Goal: Find contact information: Find contact information

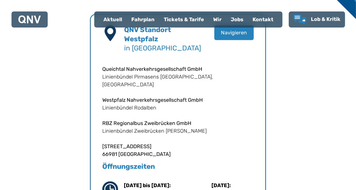
scroll to position [172, 0]
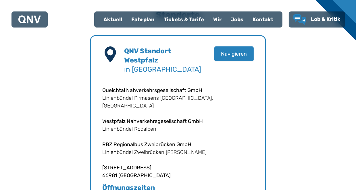
click at [264, 16] on div "Kontakt" at bounding box center [263, 19] width 30 height 15
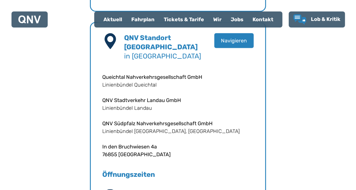
scroll to position [574, 0]
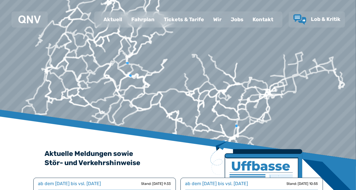
click at [271, 20] on div "Kontakt" at bounding box center [263, 19] width 30 height 15
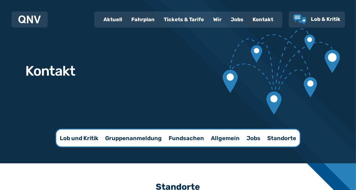
click at [251, 138] on p "Jobs" at bounding box center [253, 138] width 14 height 8
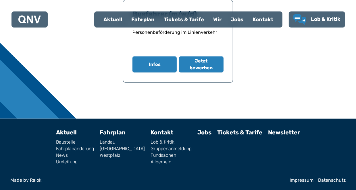
scroll to position [234, 0]
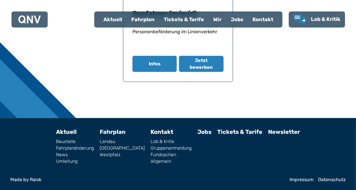
click at [303, 179] on link "Impressum" at bounding box center [301, 180] width 24 height 5
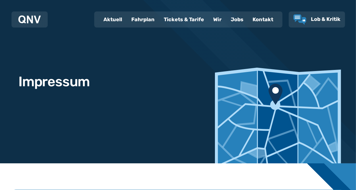
click at [260, 20] on div "Kontakt" at bounding box center [263, 19] width 30 height 15
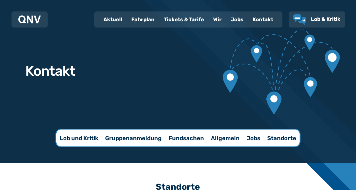
click at [217, 20] on div "Wir" at bounding box center [217, 19] width 18 height 15
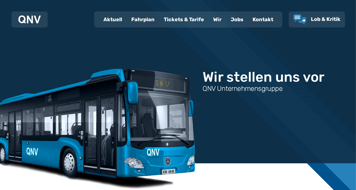
click at [121, 21] on div "Aktuell" at bounding box center [113, 19] width 28 height 15
click at [259, 21] on div "Kontakt" at bounding box center [263, 19] width 30 height 15
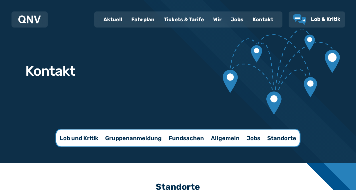
click at [229, 137] on p "Allgemein" at bounding box center [225, 138] width 29 height 8
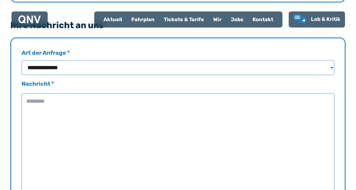
scroll to position [36, 0]
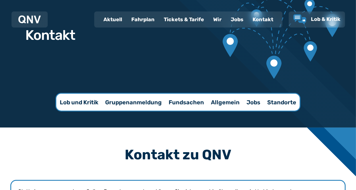
click at [260, 20] on div "Kontakt" at bounding box center [263, 19] width 30 height 15
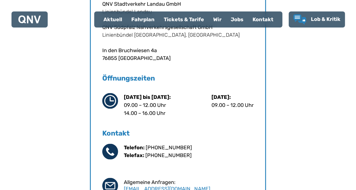
scroll to position [689, 0]
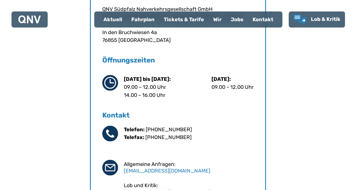
click at [157, 128] on link "[PHONE_NUMBER]" at bounding box center [169, 130] width 46 height 6
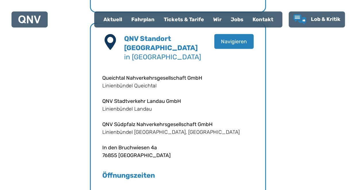
scroll to position [539, 0]
